Goal: Find contact information: Find contact information

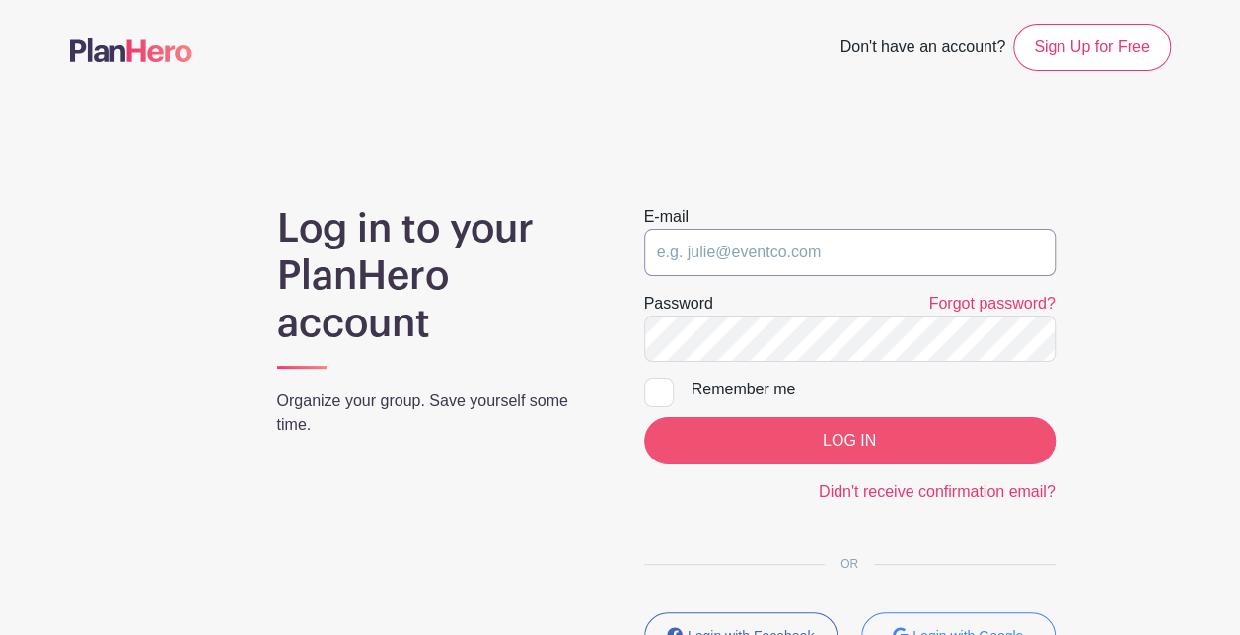
type input "[EMAIL_ADDRESS][DOMAIN_NAME]"
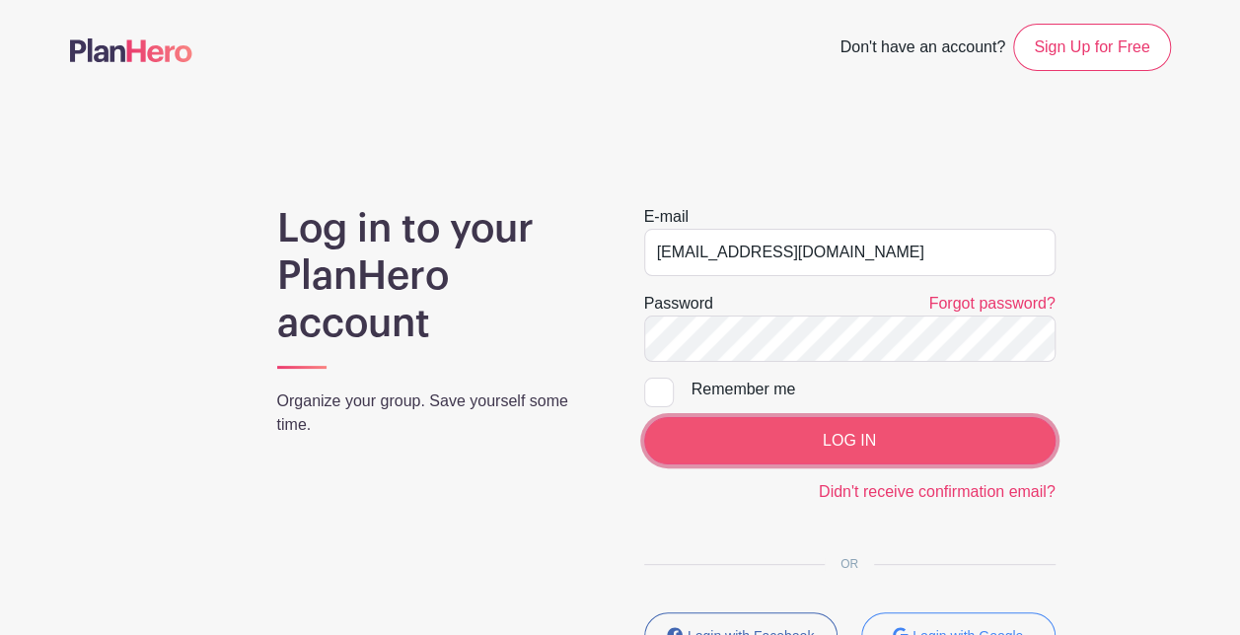
click at [681, 431] on input "LOG IN" at bounding box center [849, 440] width 411 height 47
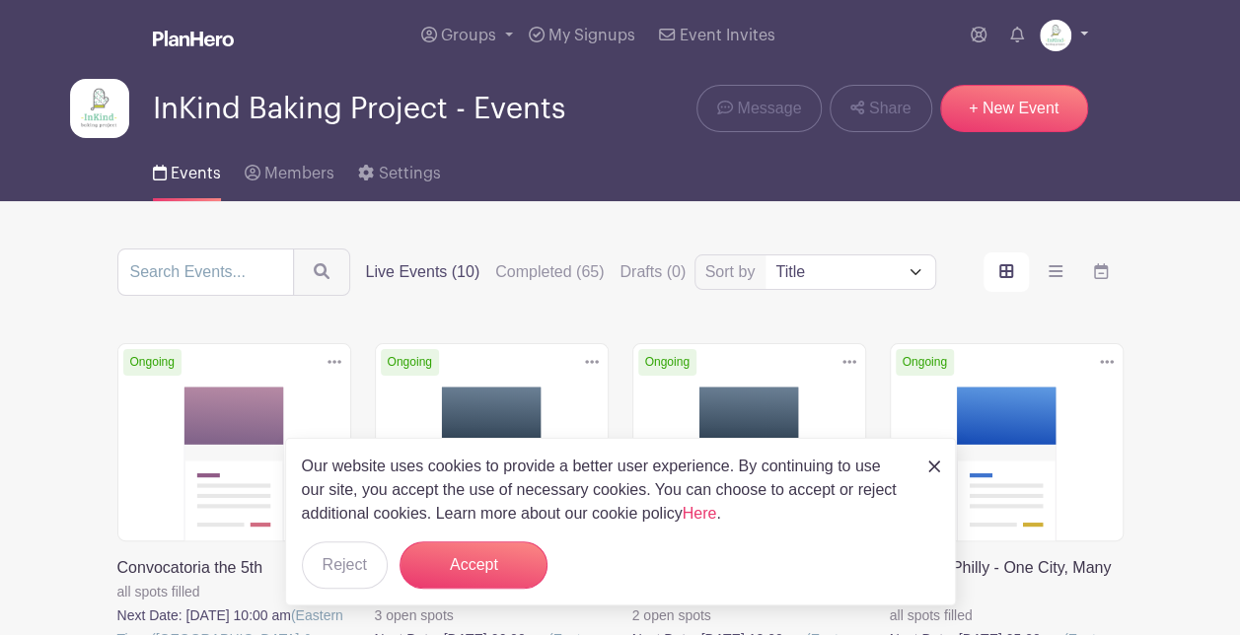
click at [1076, 39] on link at bounding box center [1064, 36] width 48 height 32
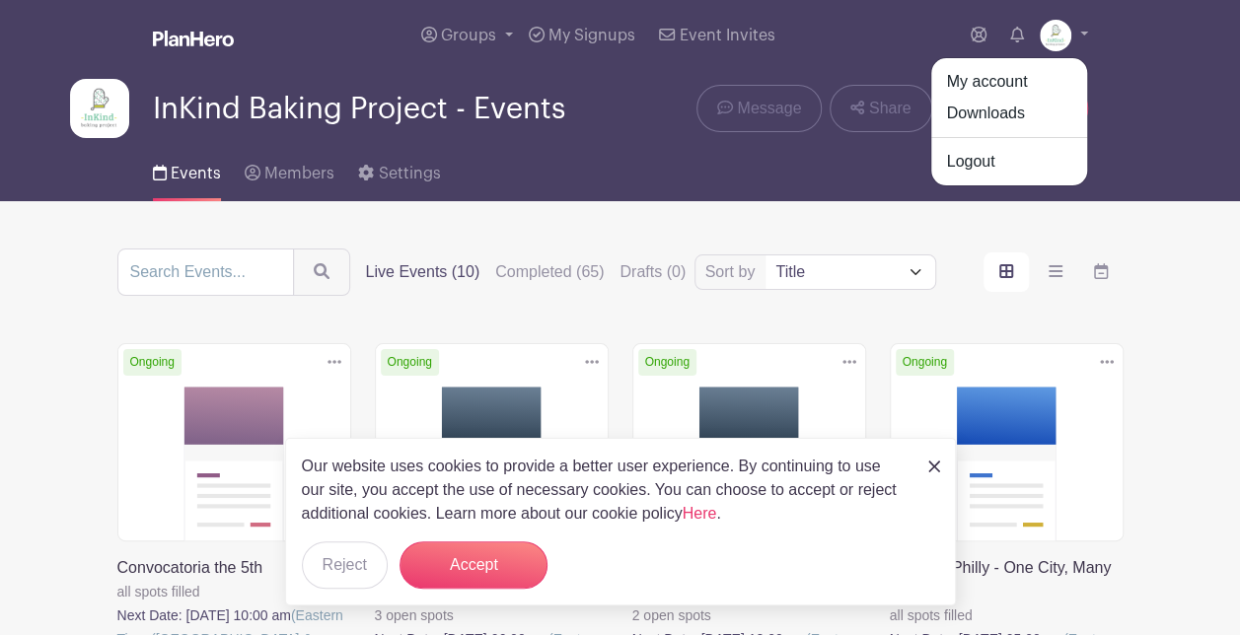
click at [922, 466] on div "Our website uses cookies to provide a better user experience. By continuing to …" at bounding box center [620, 522] width 671 height 168
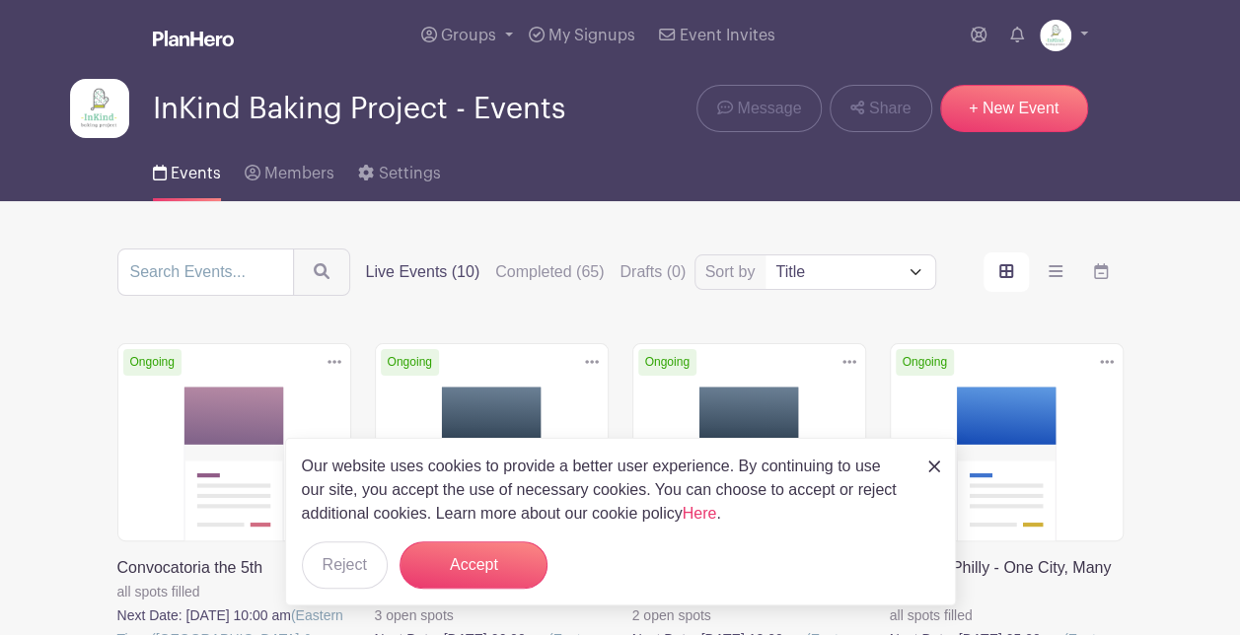
click at [935, 466] on img at bounding box center [934, 467] width 12 height 12
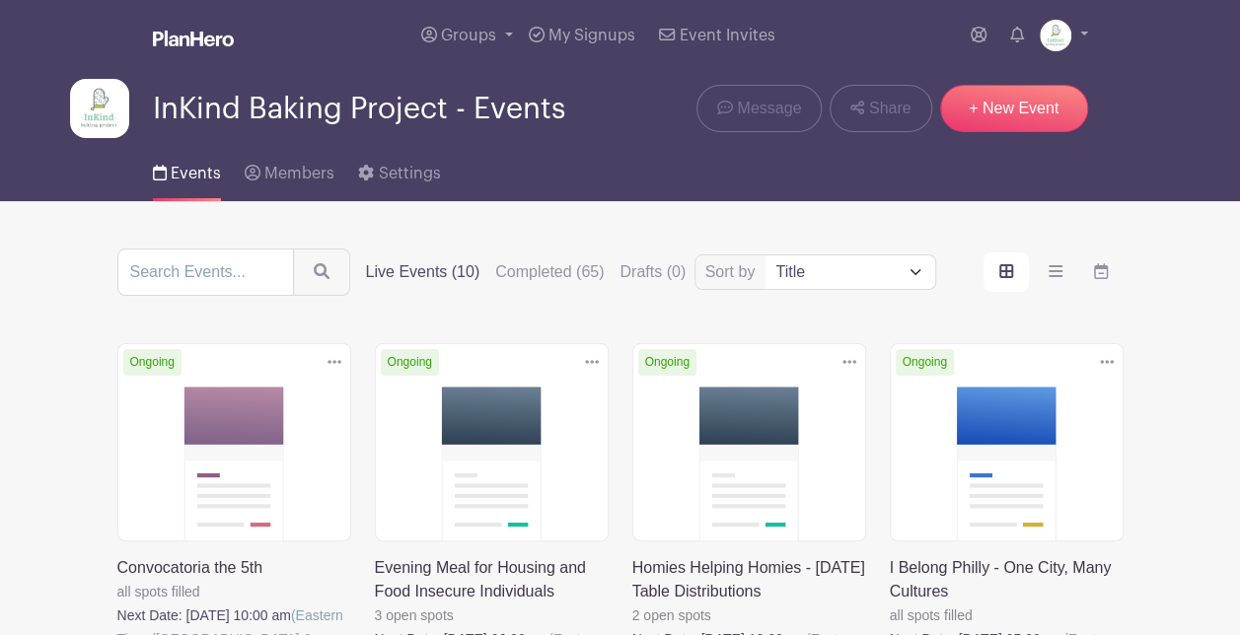
click at [1019, 60] on div "Groups All Groups InKind Baking Project - Community Fridges InKind Baking Proje…" at bounding box center [661, 35] width 854 height 71
click at [1064, 27] on img at bounding box center [1056, 36] width 32 height 32
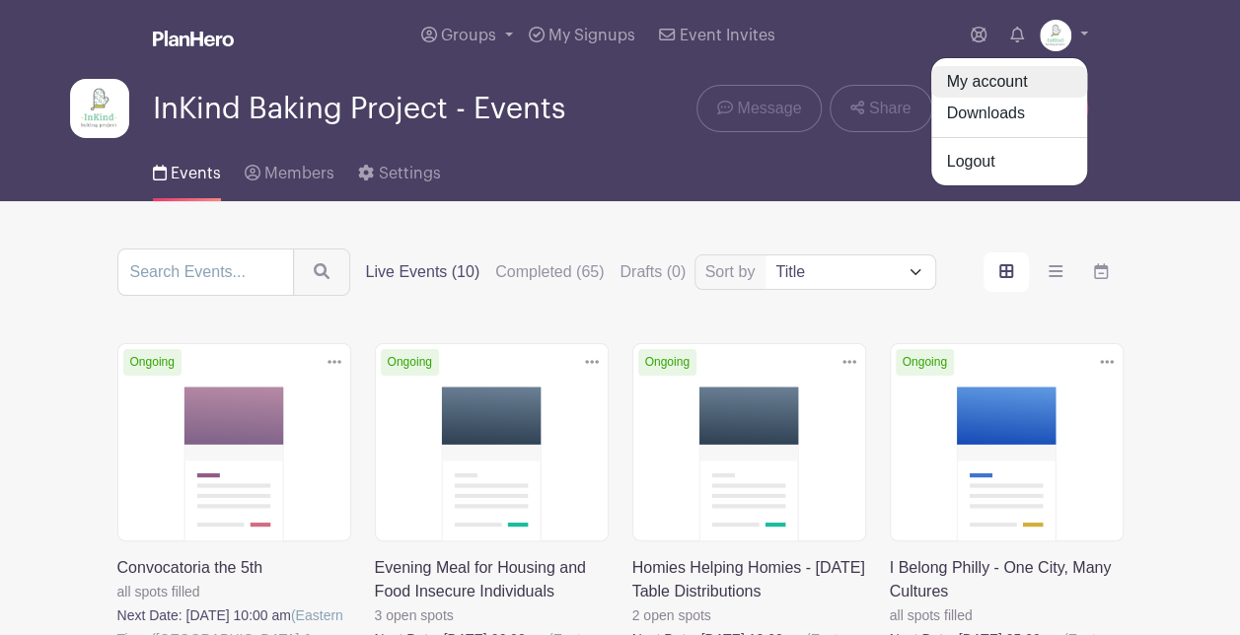
click at [954, 78] on link "My account" at bounding box center [1009, 82] width 156 height 32
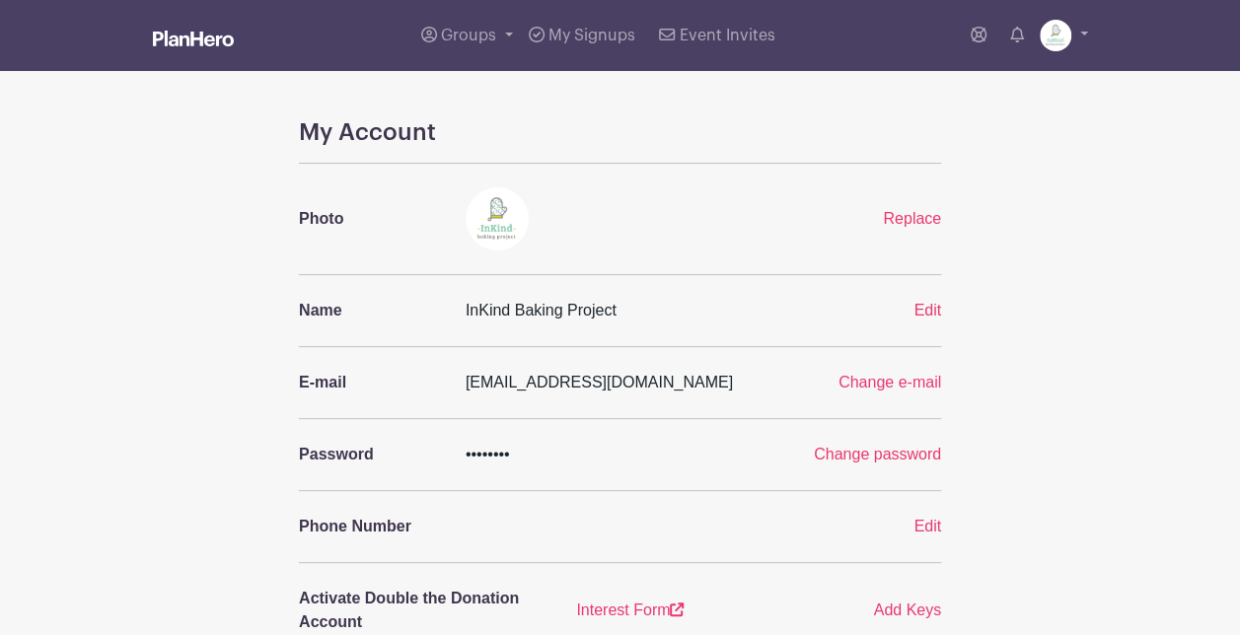
click at [998, 39] on ul "My account Downloads Logout" at bounding box center [1025, 35] width 125 height 39
click at [973, 32] on icon at bounding box center [979, 35] width 16 height 16
click at [196, 32] on img at bounding box center [193, 39] width 81 height 16
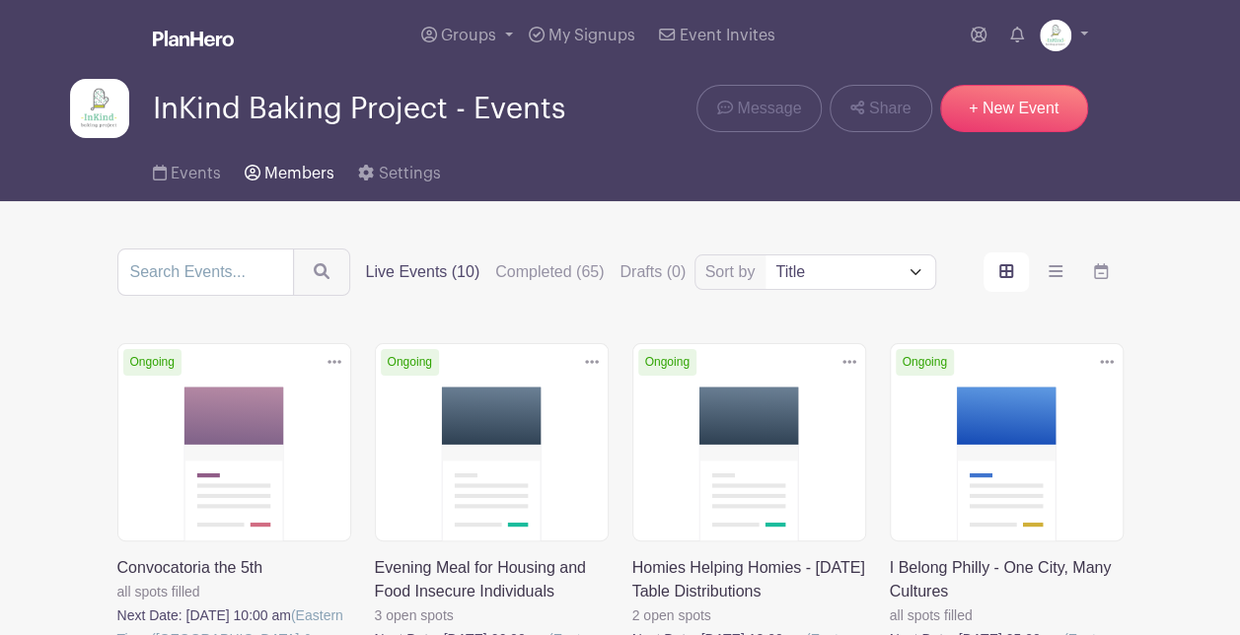
click at [277, 172] on span "Members" at bounding box center [299, 174] width 70 height 16
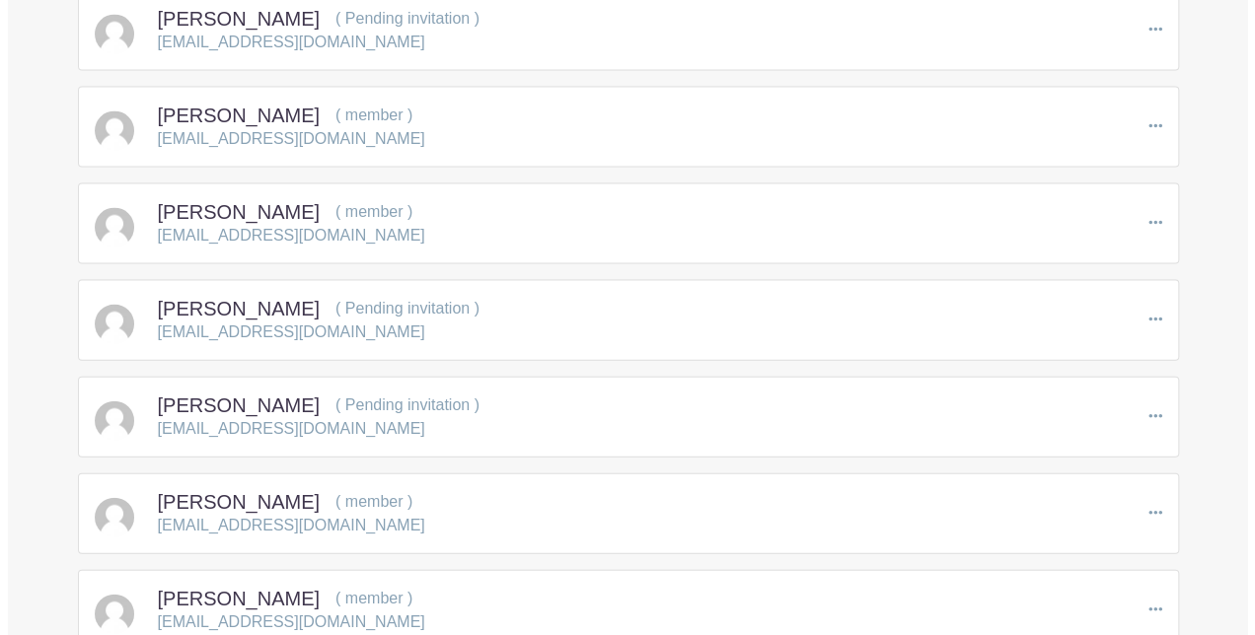
scroll to position [41533, 0]
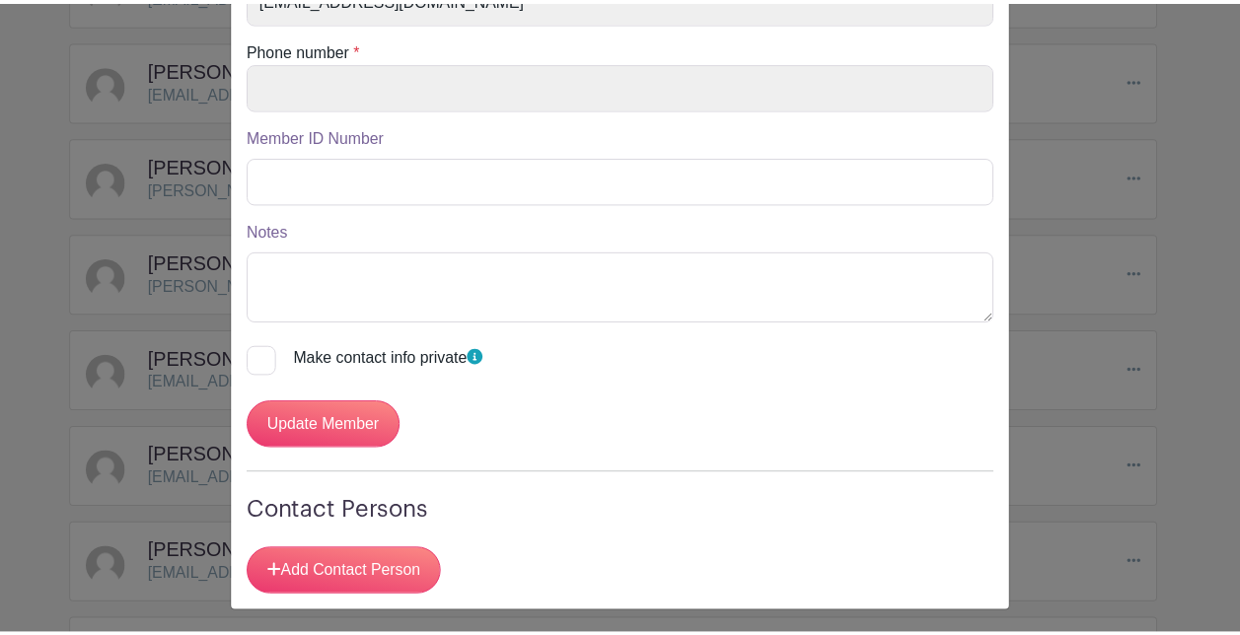
scroll to position [0, 0]
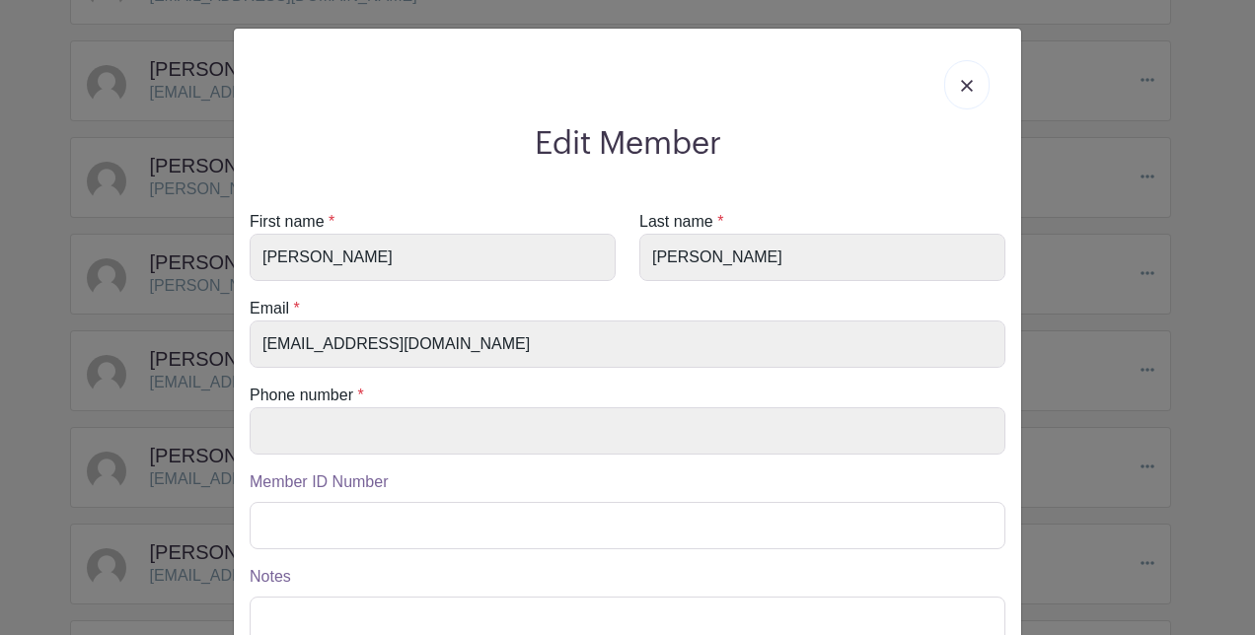
click at [961, 91] on link at bounding box center [966, 84] width 45 height 49
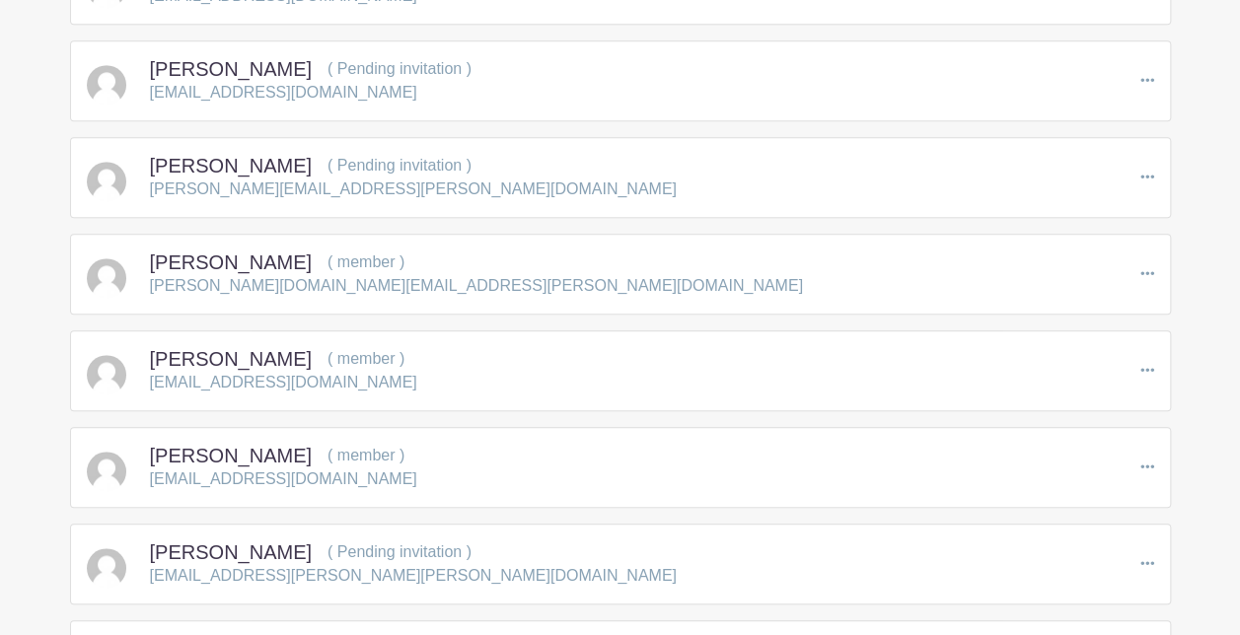
copy div "karenmcallister@gmail.com"
